Goal: Task Accomplishment & Management: Manage account settings

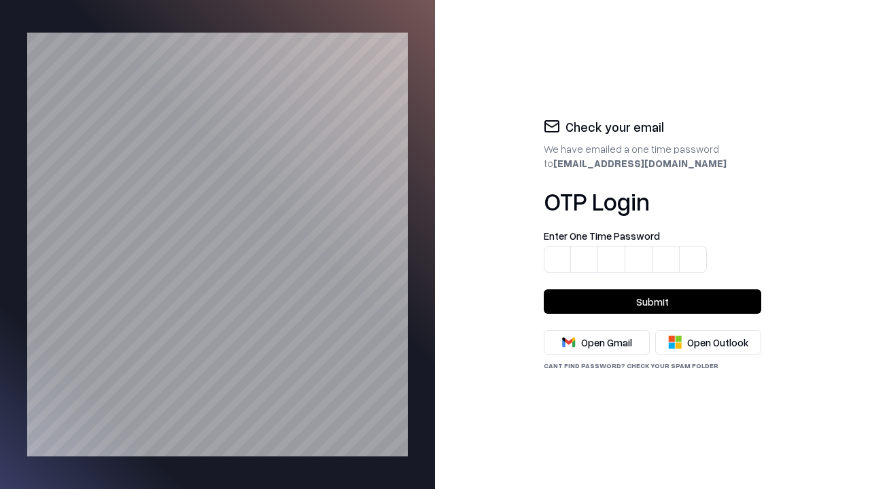
type input "*"
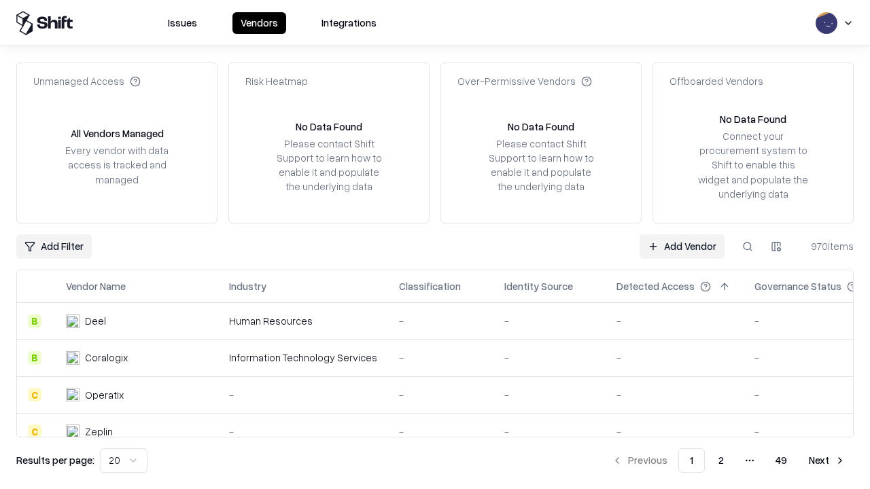
click at [682, 246] on link "Add Vendor" at bounding box center [682, 246] width 85 height 24
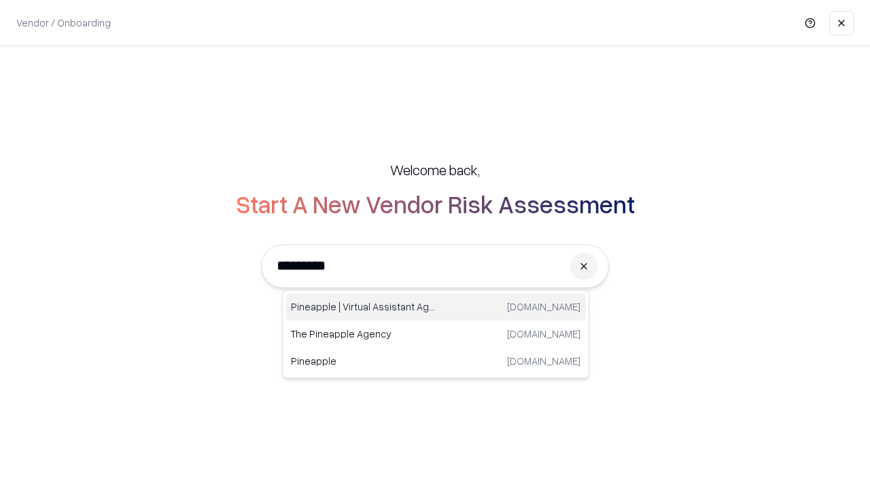
click at [436, 307] on div "Pineapple | Virtual Assistant Agency [DOMAIN_NAME]" at bounding box center [435, 307] width 300 height 27
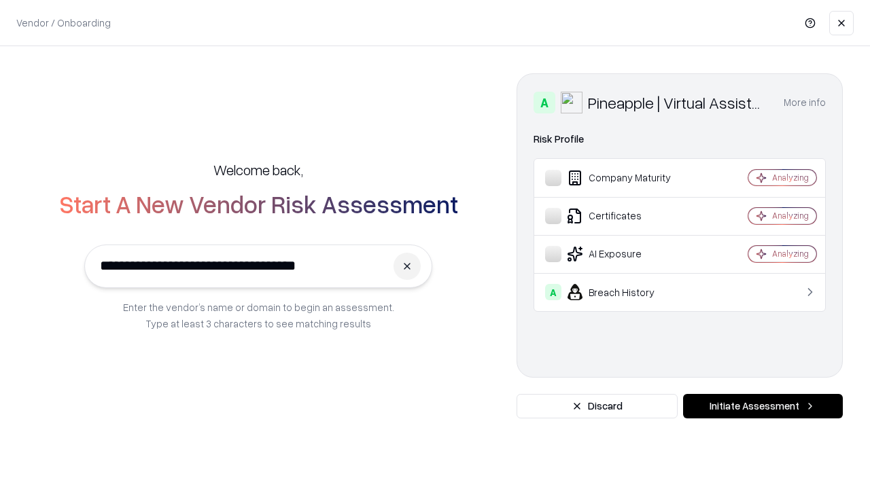
type input "**********"
click at [763, 406] on button "Initiate Assessment" at bounding box center [763, 406] width 160 height 24
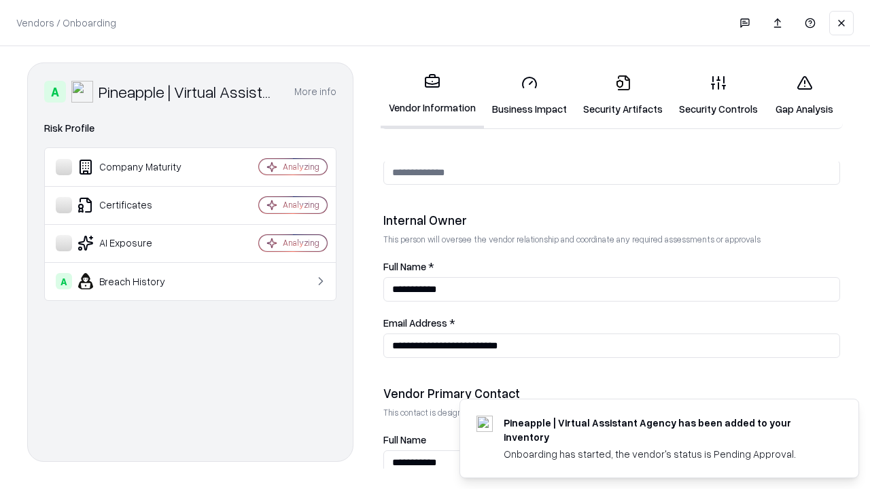
scroll to position [704, 0]
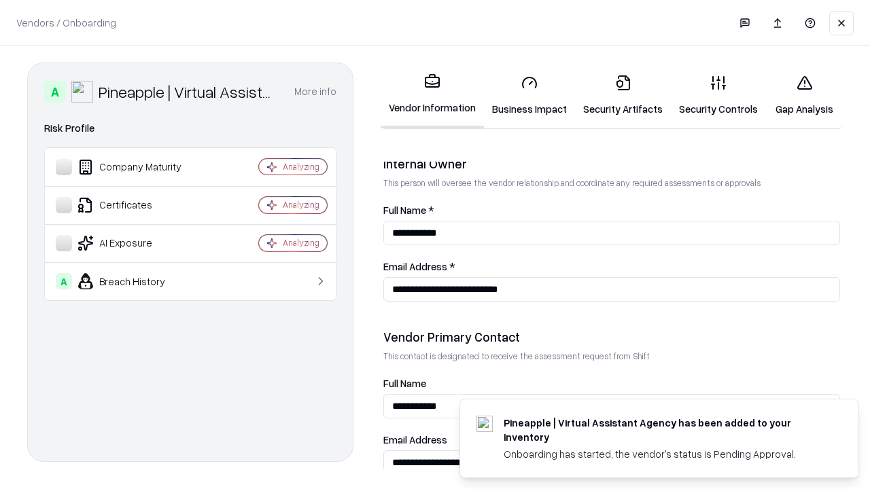
click at [525, 95] on link "Business Impact" at bounding box center [529, 95] width 91 height 63
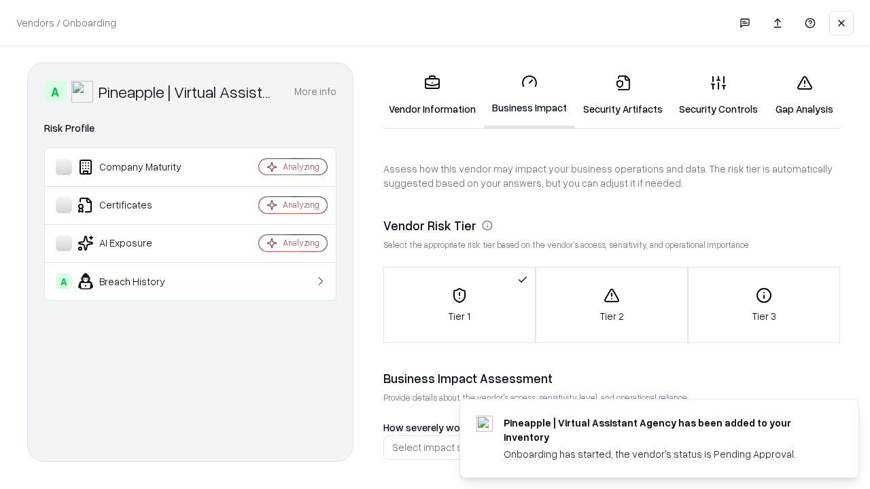
click at [615, 95] on link "Security Artifacts" at bounding box center [623, 95] width 96 height 63
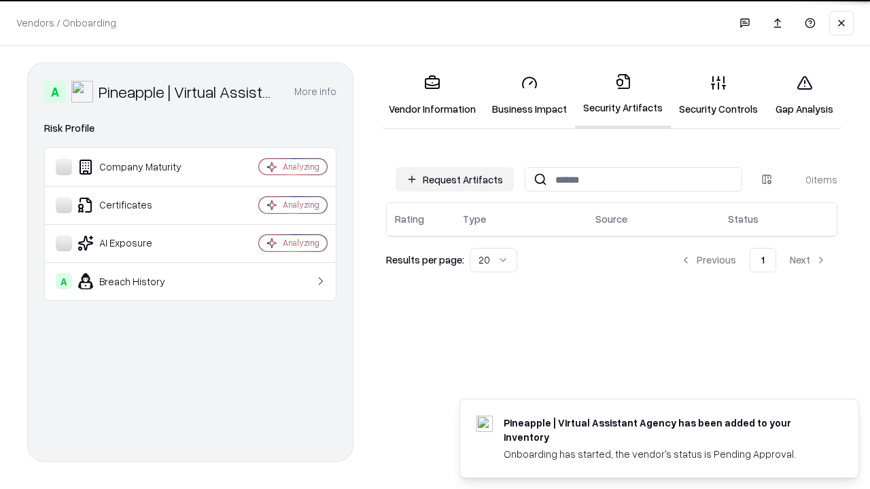
click at [457, 179] on button "Request Artifacts" at bounding box center [455, 179] width 118 height 24
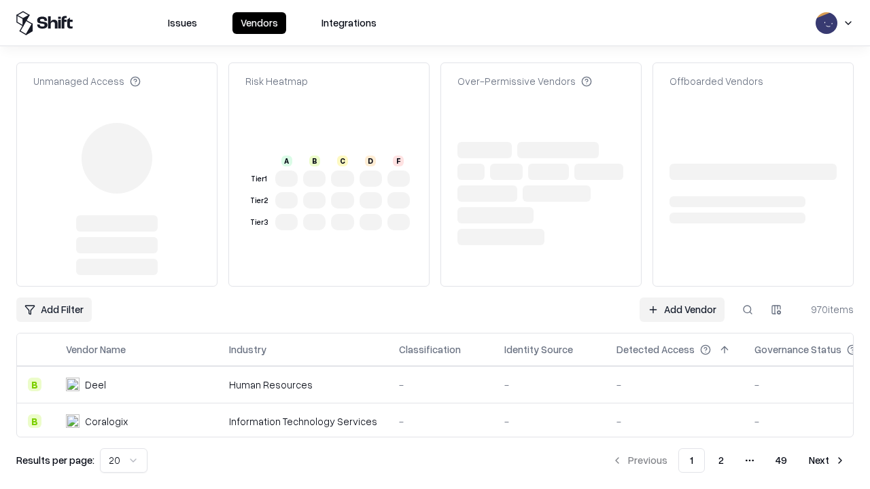
click at [682, 310] on link "Add Vendor" at bounding box center [682, 310] width 85 height 24
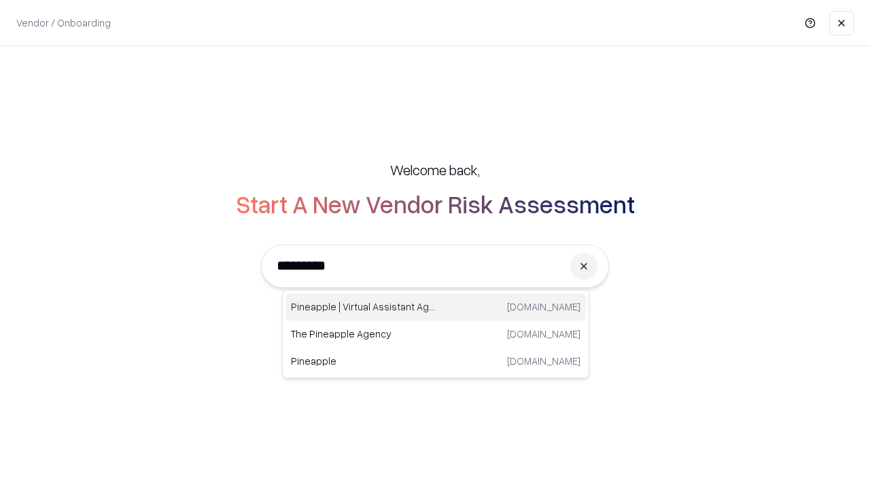
click at [436, 307] on div "Pineapple | Virtual Assistant Agency [DOMAIN_NAME]" at bounding box center [435, 307] width 300 height 27
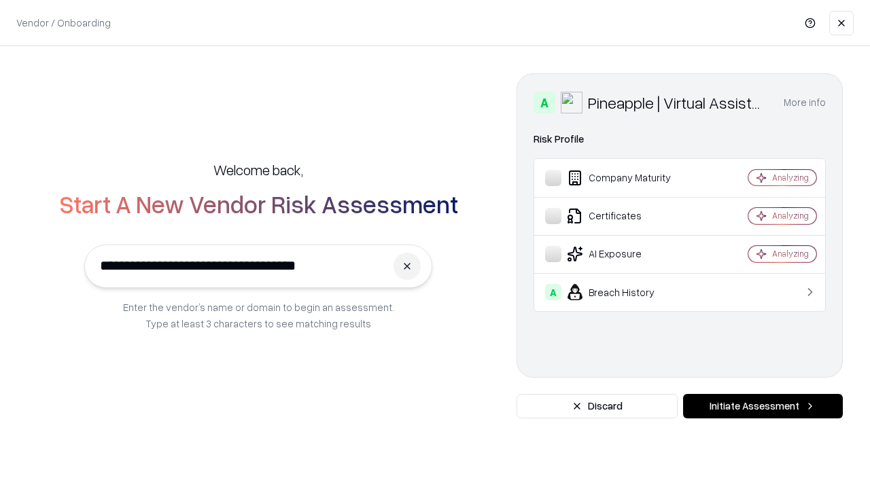
type input "**********"
click at [763, 406] on button "Initiate Assessment" at bounding box center [763, 406] width 160 height 24
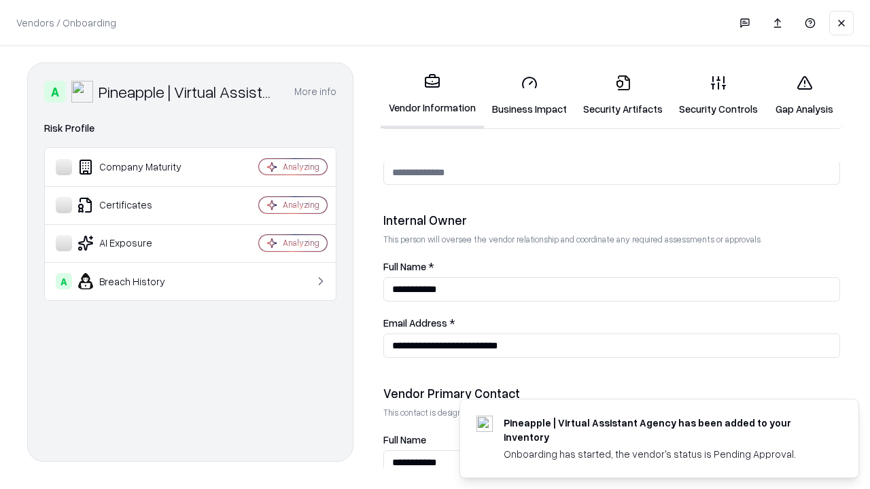
scroll to position [704, 0]
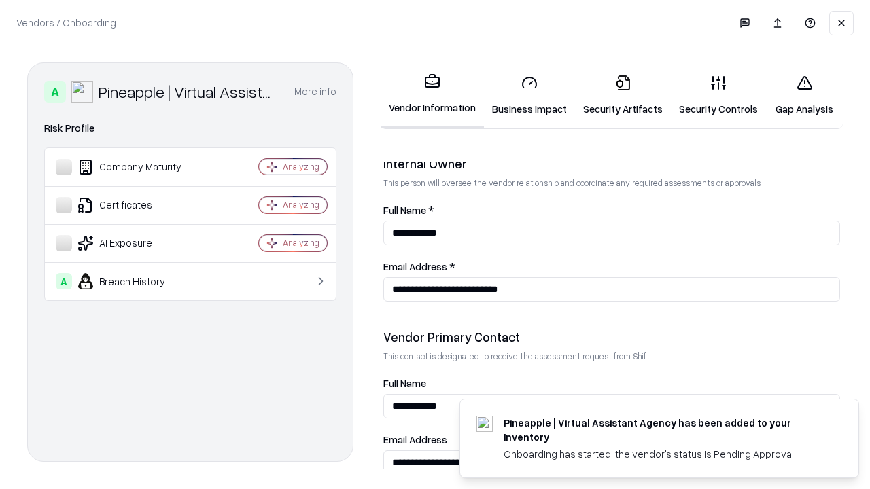
click at [798, 95] on link "Gap Analysis" at bounding box center [804, 95] width 77 height 63
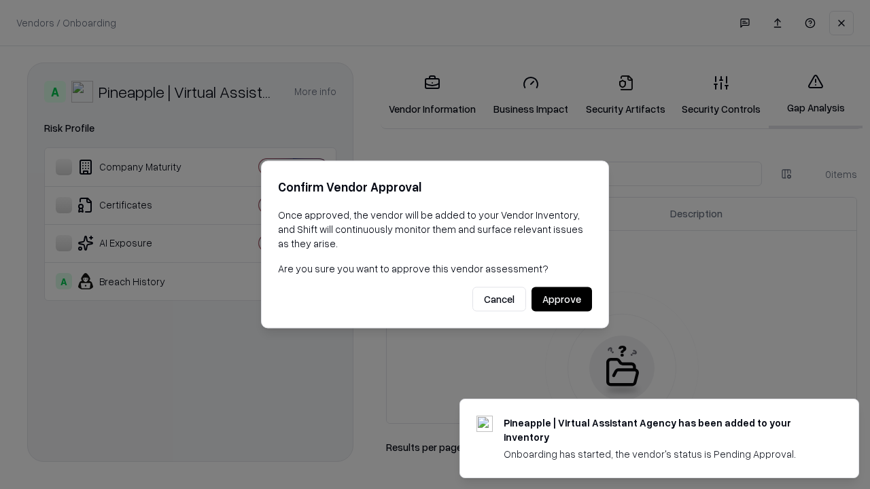
click at [562, 299] on button "Approve" at bounding box center [561, 299] width 60 height 24
